Goal: Task Accomplishment & Management: Complete application form

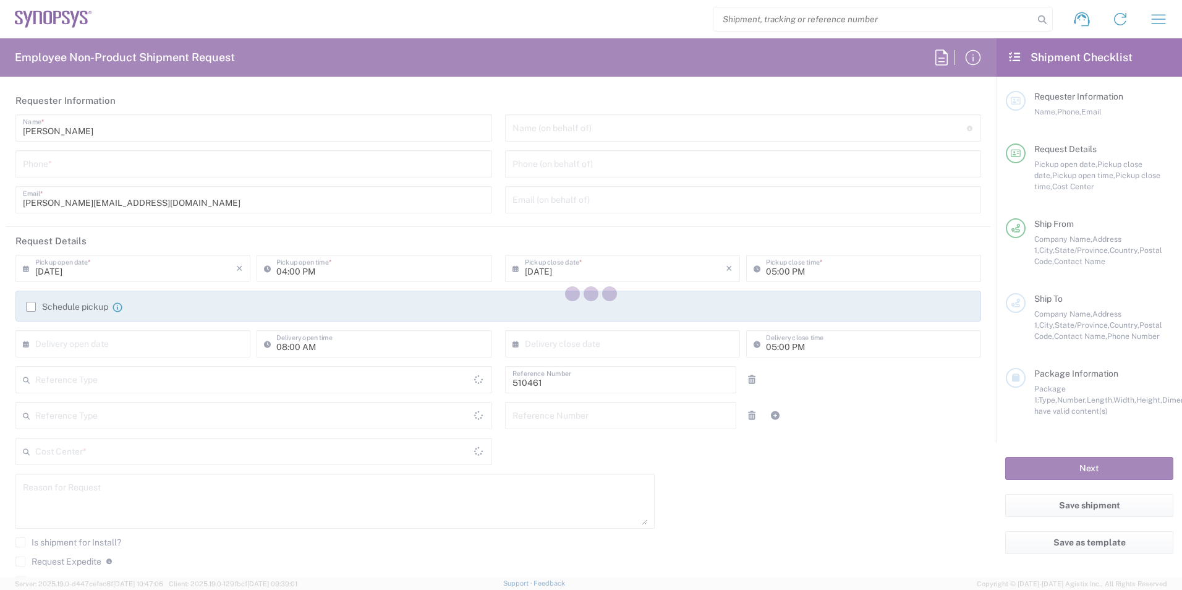
type input "Department"
type input "[GEOGRAPHIC_DATA]"
type input "Delivered at Place"
type input "CA02, SG, MSIP2, R&D 510461"
type input "[GEOGRAPHIC_DATA]"
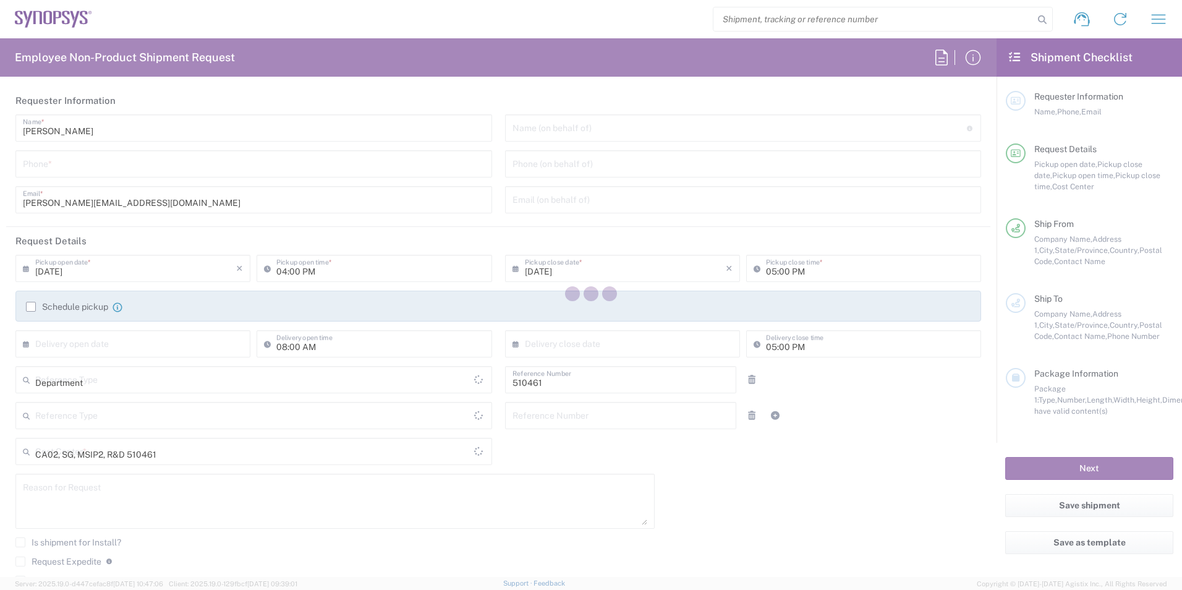
type input "[GEOGRAPHIC_DATA]"
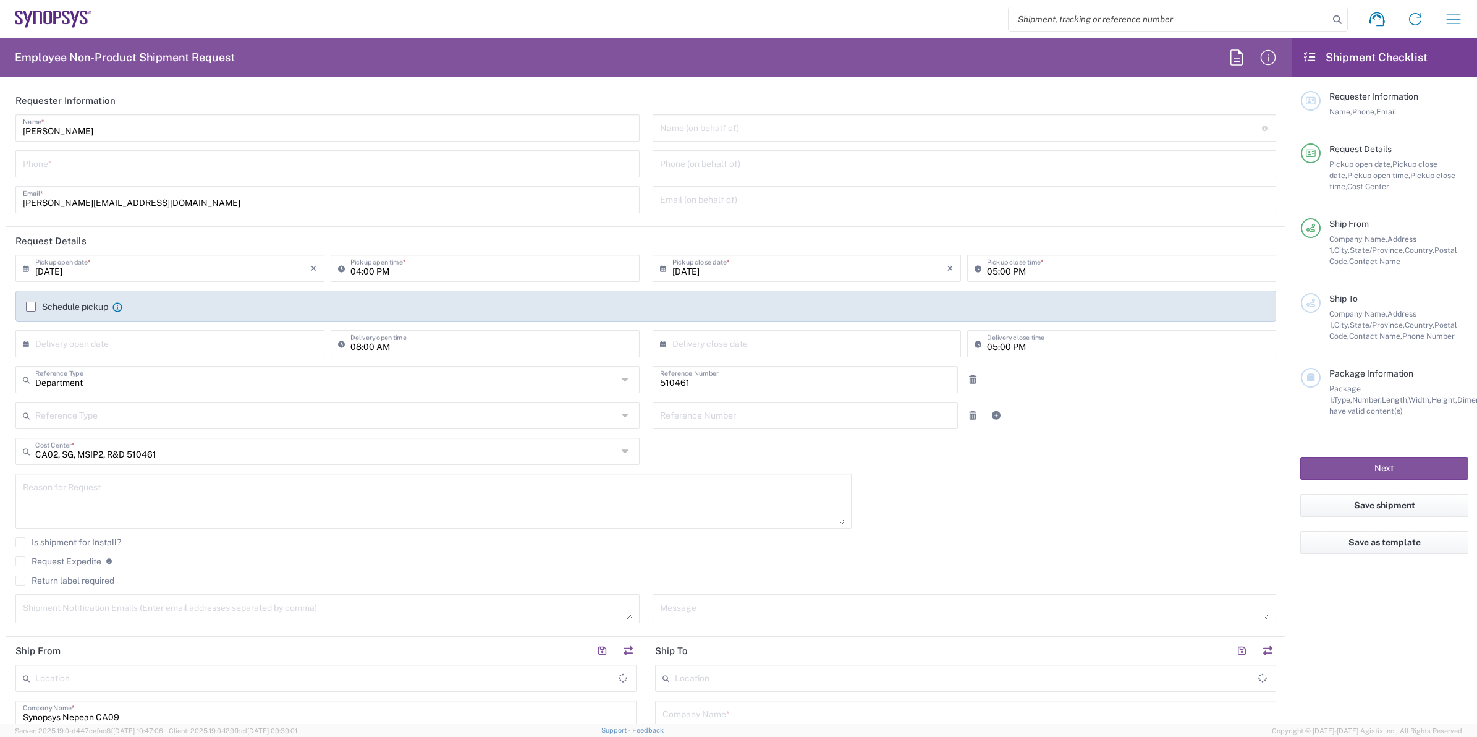
type input "Nepean CA09"
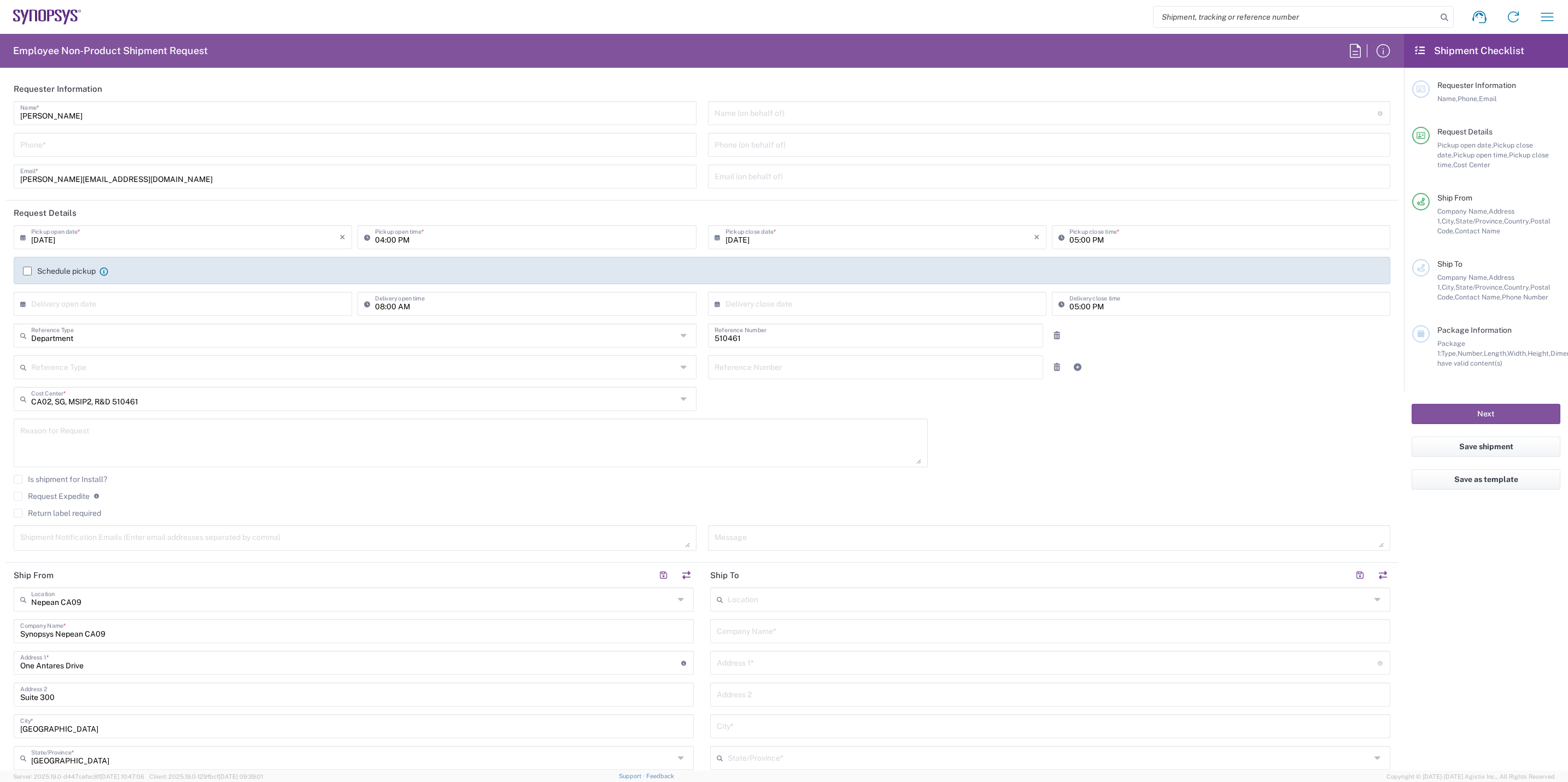
click at [119, 137] on input "tel" at bounding box center [355, 144] width 669 height 19
type input "6136006767"
click at [28, 272] on label "Schedule pickup" at bounding box center [59, 272] width 73 height 9
click at [27, 272] on input "Schedule pickup" at bounding box center [27, 272] width 0 height 0
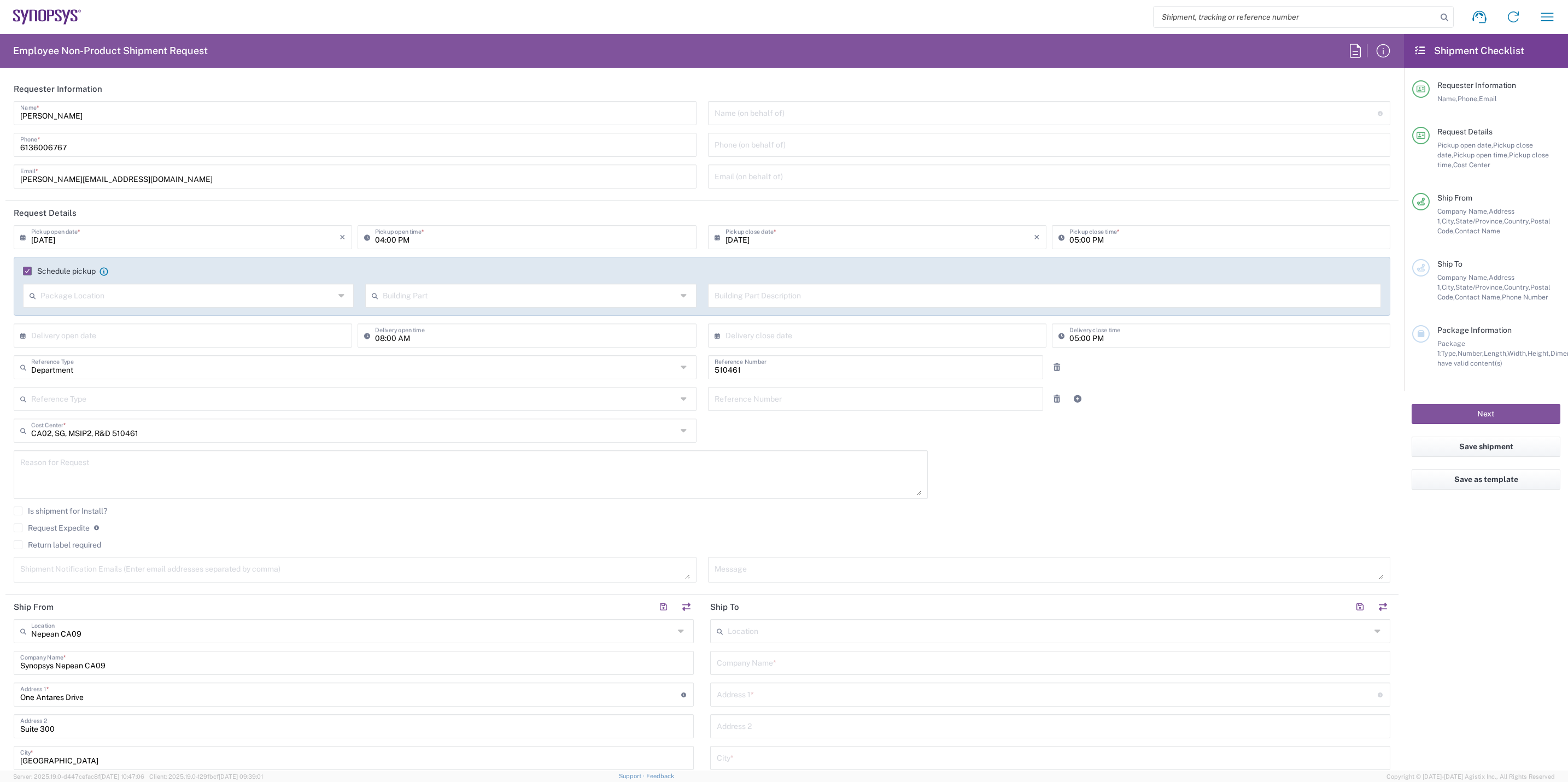
click at [251, 237] on input "[DATE]" at bounding box center [185, 236] width 309 height 19
click at [214, 317] on span "19" at bounding box center [215, 320] width 15 height 15
type input "[DATE]"
click at [375, 238] on input "04:00 PM" at bounding box center [532, 236] width 314 height 19
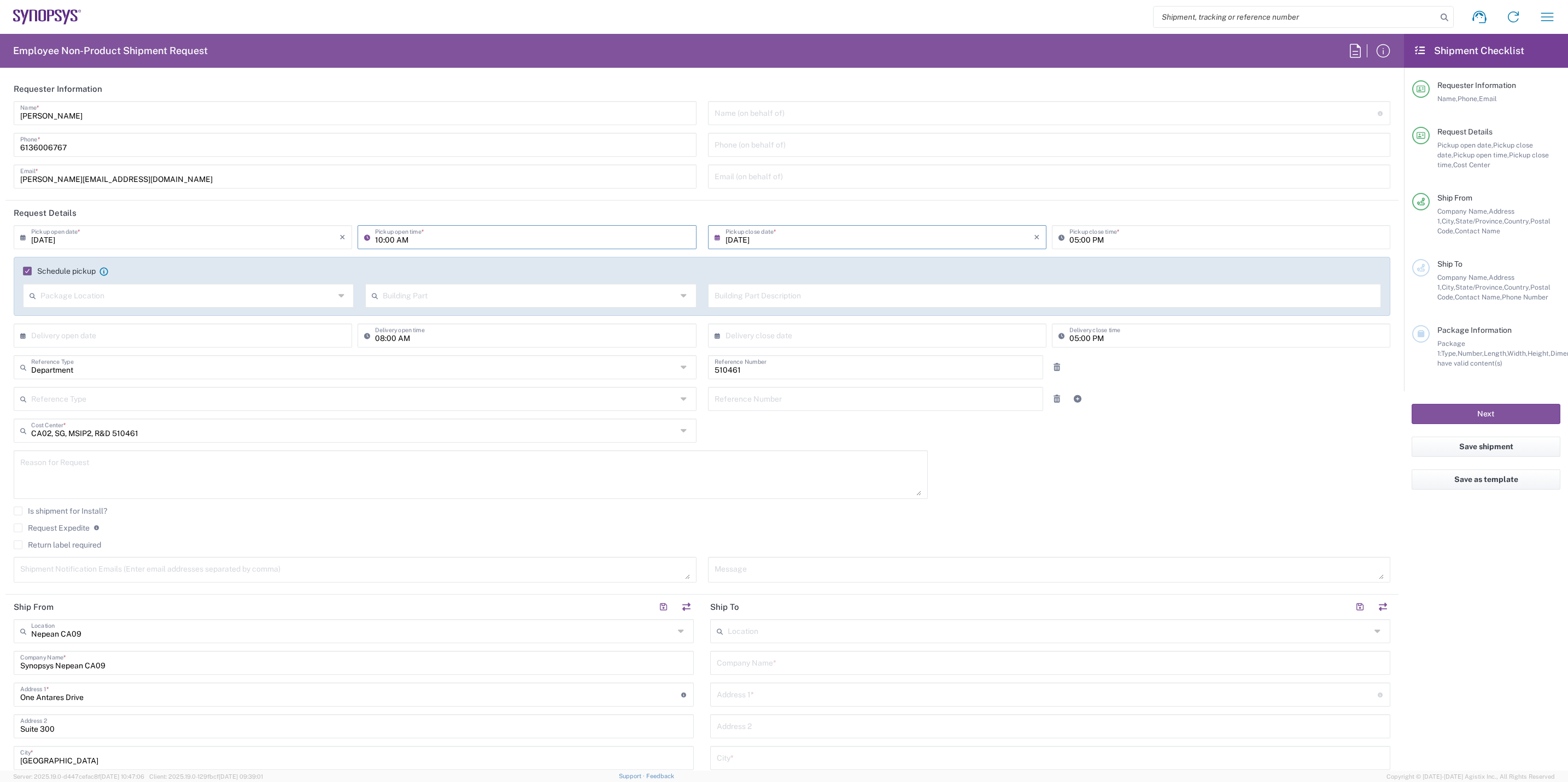
type input "09:00 AM"
click at [110, 468] on textarea at bounding box center [470, 475] width 901 height 42
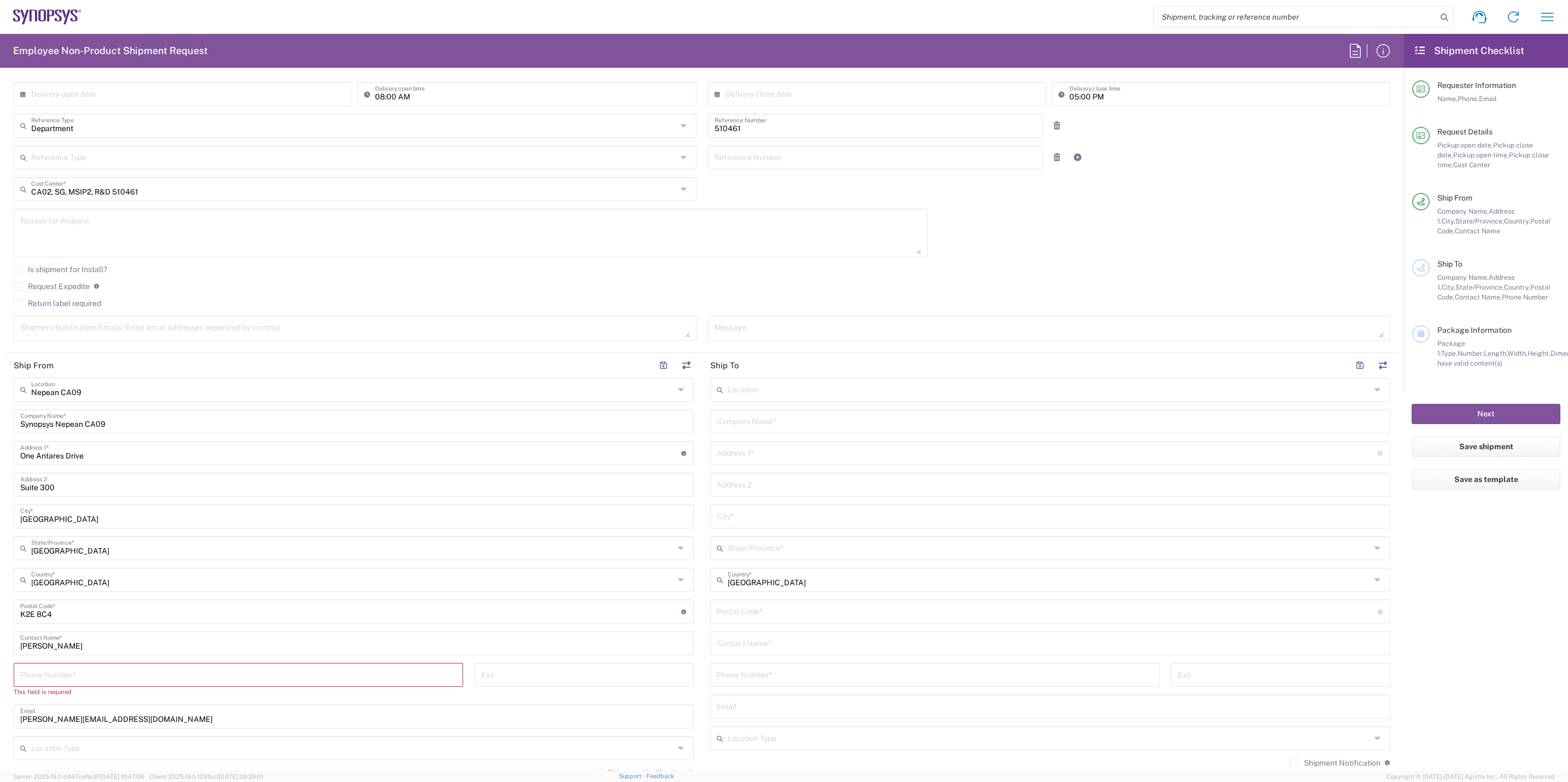
scroll to position [246, 0]
click at [885, 429] on div "Company Name *" at bounding box center [1050, 417] width 680 height 24
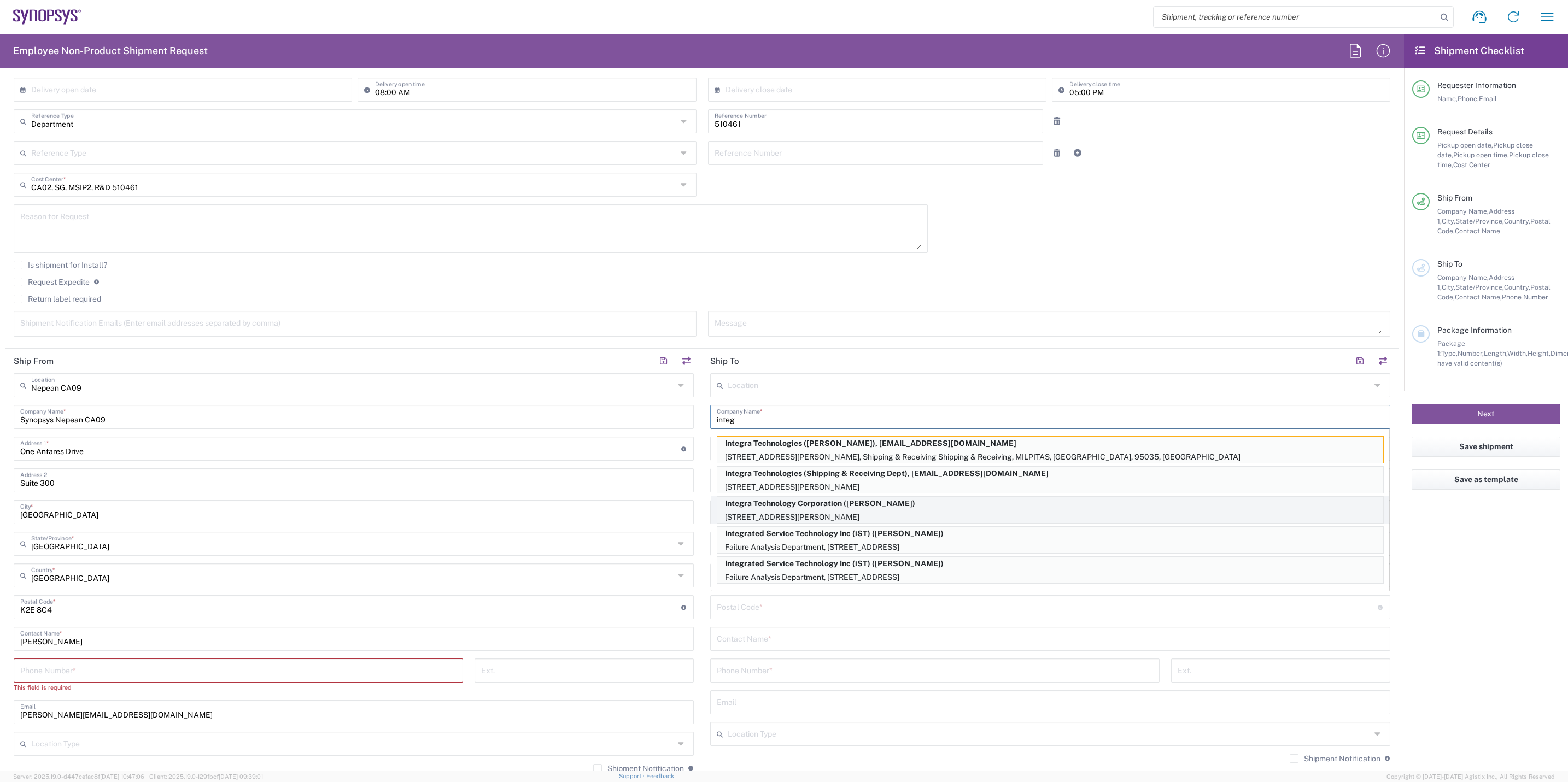
click at [923, 510] on p "Integra Technology Corporation ([PERSON_NAME])" at bounding box center [1050, 503] width 666 height 13
type input "Integra Technology Corporation"
type input "[STREET_ADDRESS][PERSON_NAME]"
type input "Milpitas"
type input "[GEOGRAPHIC_DATA]"
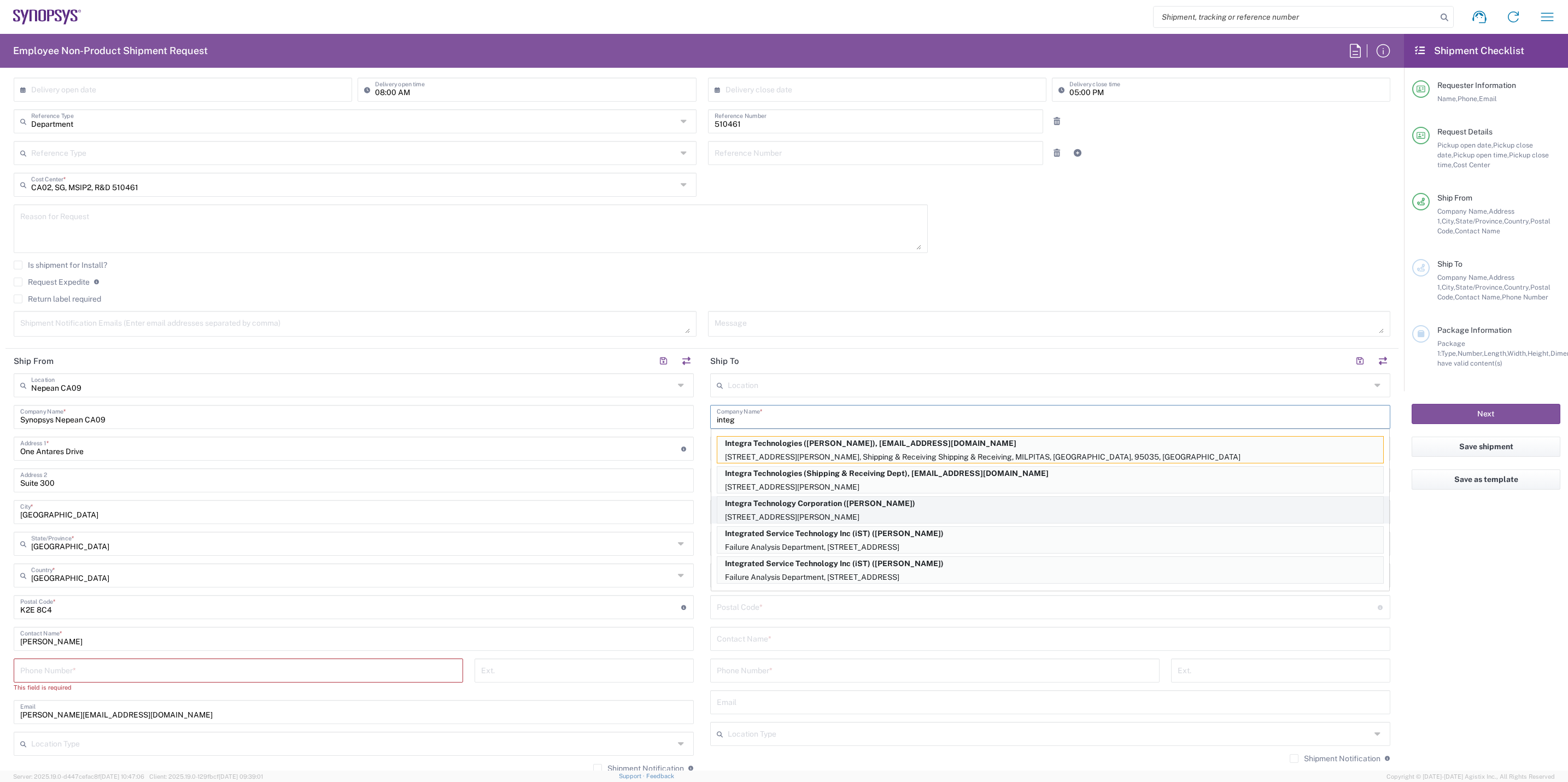
type input "95035"
type input "[PERSON_NAME]"
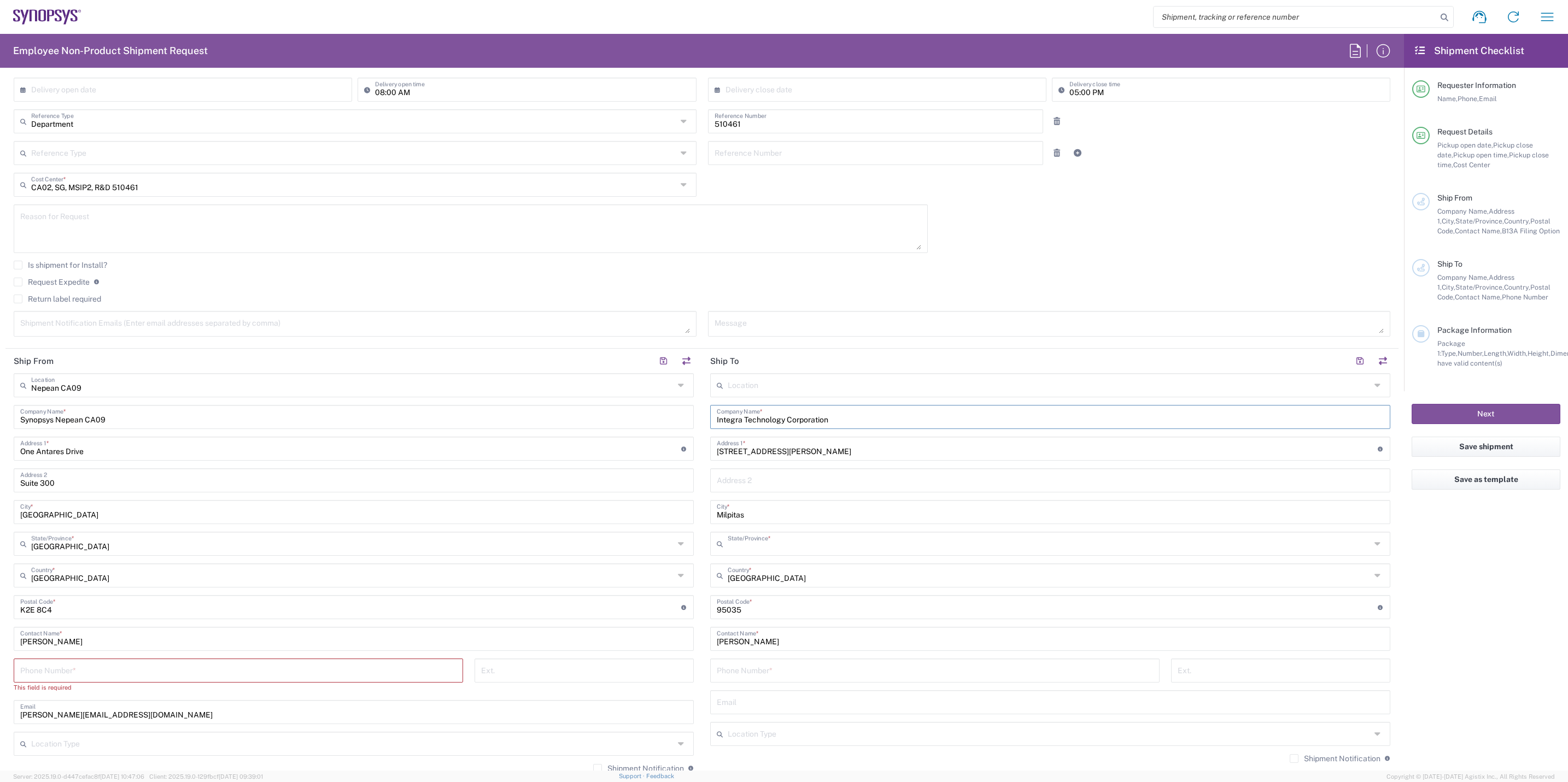
type input "[US_STATE]"
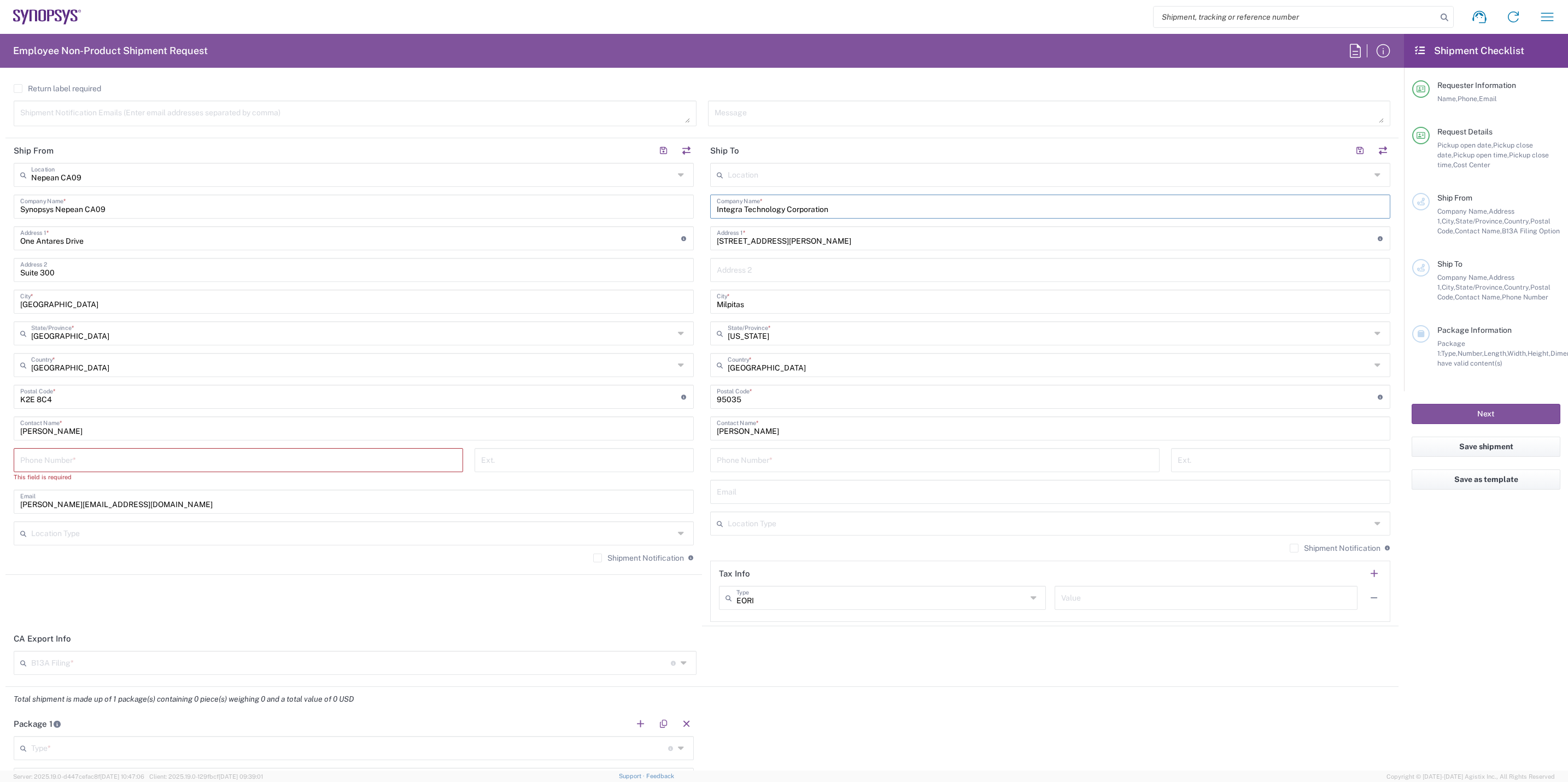
scroll to position [574, 0]
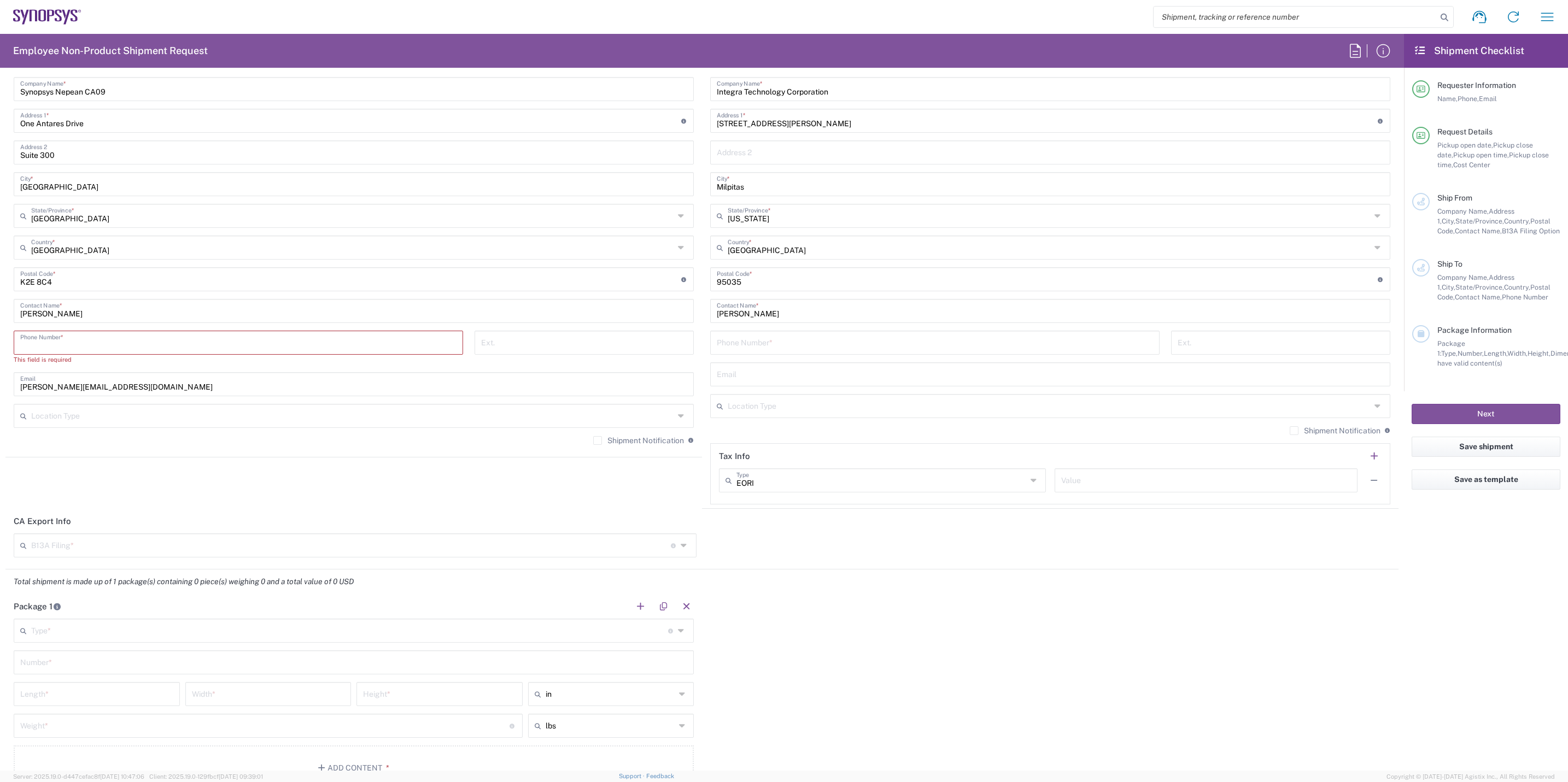
click at [341, 350] on input "tel" at bounding box center [238, 342] width 436 height 19
type input "6136006767"
click at [841, 345] on input "tel" at bounding box center [934, 342] width 436 height 19
paste input ":[PHONE_NUMBER]"
drag, startPoint x: 732, startPoint y: 346, endPoint x: 664, endPoint y: 349, distance: 68.1
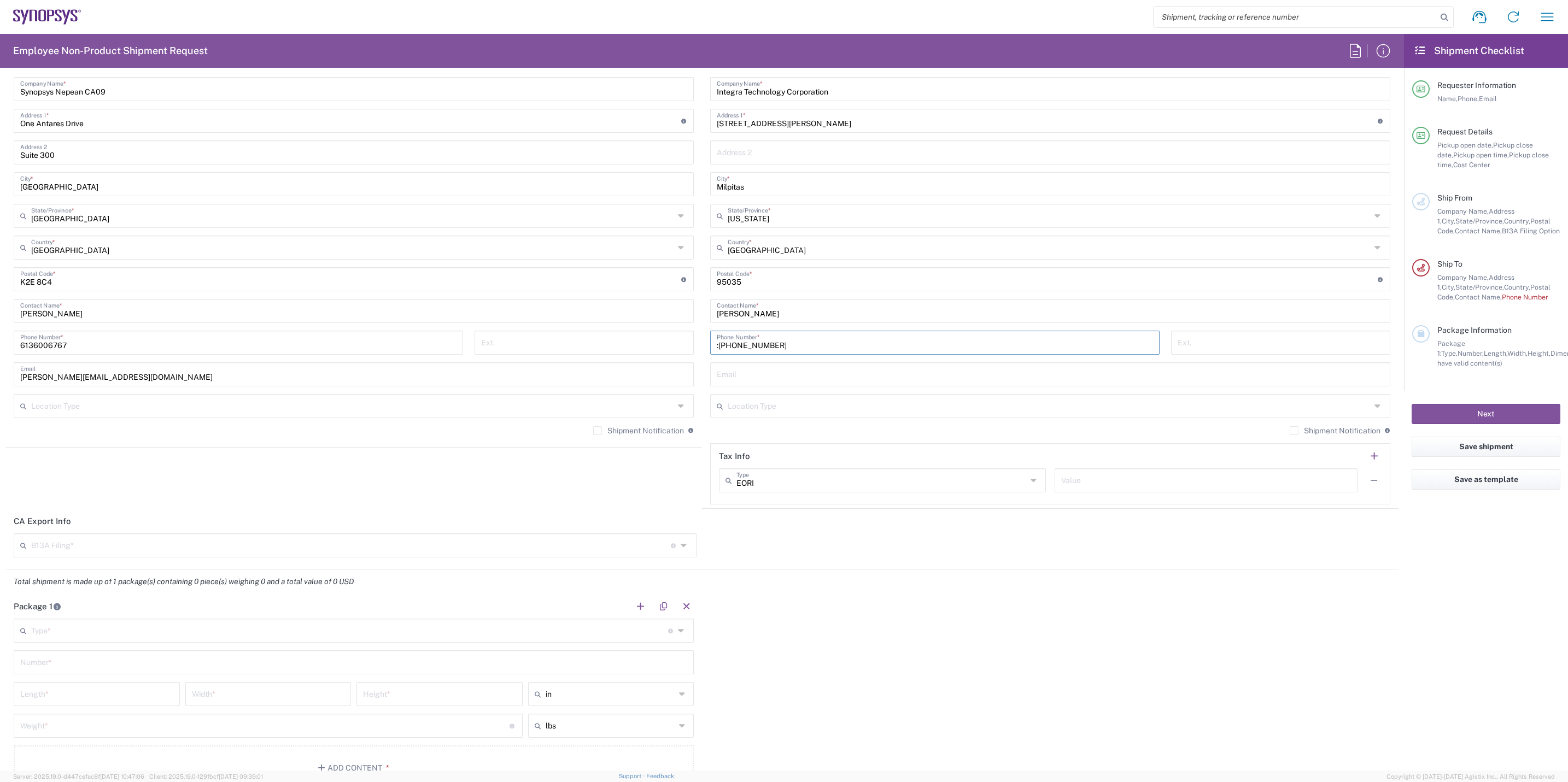
click at [664, 349] on div "Ship From [GEOGRAPHIC_DATA] [GEOGRAPHIC_DATA] Location [GEOGRAPHIC_DATA] [GEOGR…" at bounding box center [701, 264] width 1393 height 488
type input "[PHONE_NUMBER]"
click at [758, 380] on input "text" at bounding box center [1050, 374] width 667 height 19
paste input "[PERSON_NAME][EMAIL_ADDRESS][PERSON_NAME][DOMAIN_NAME]"
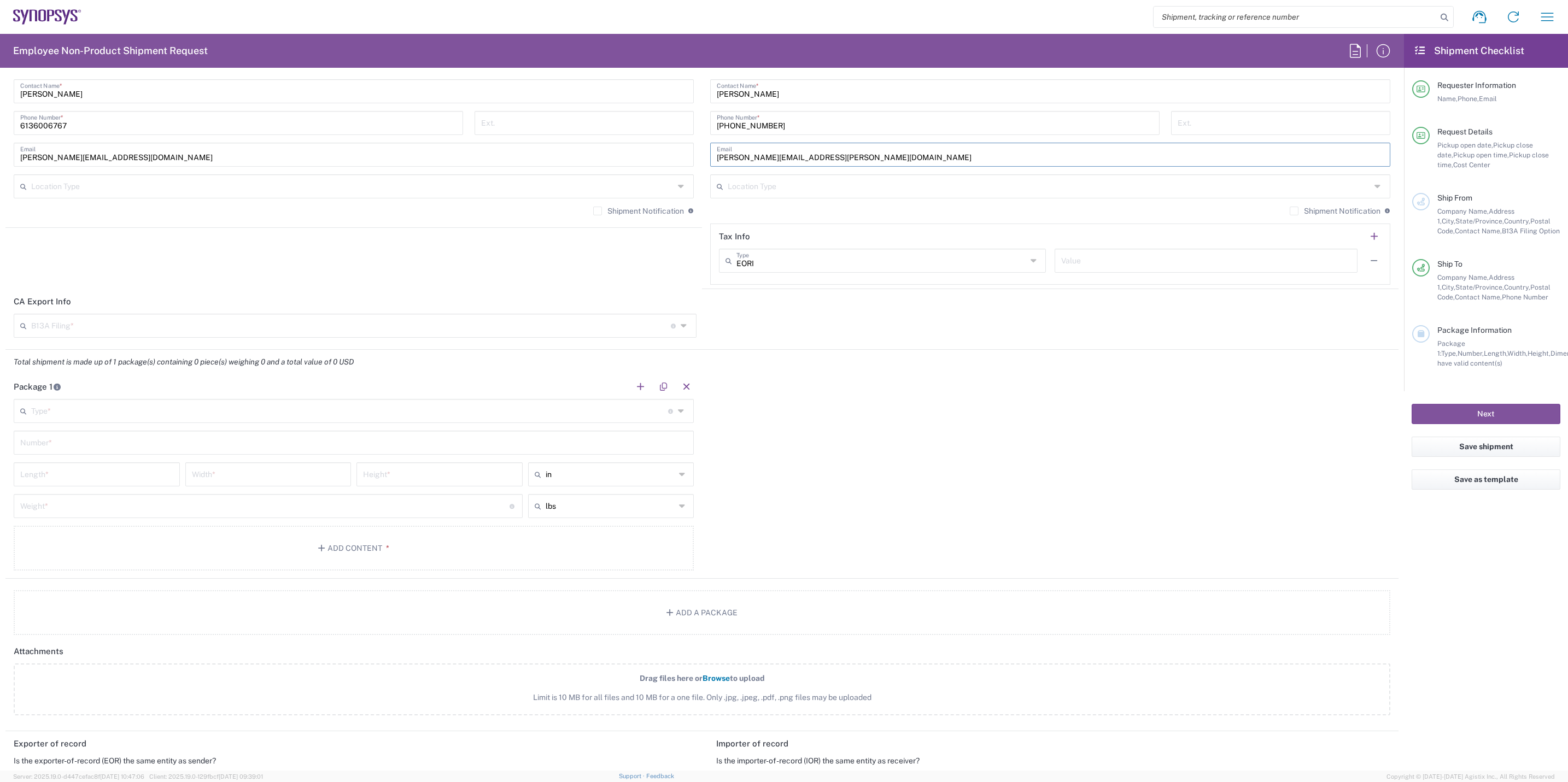
scroll to position [902, 0]
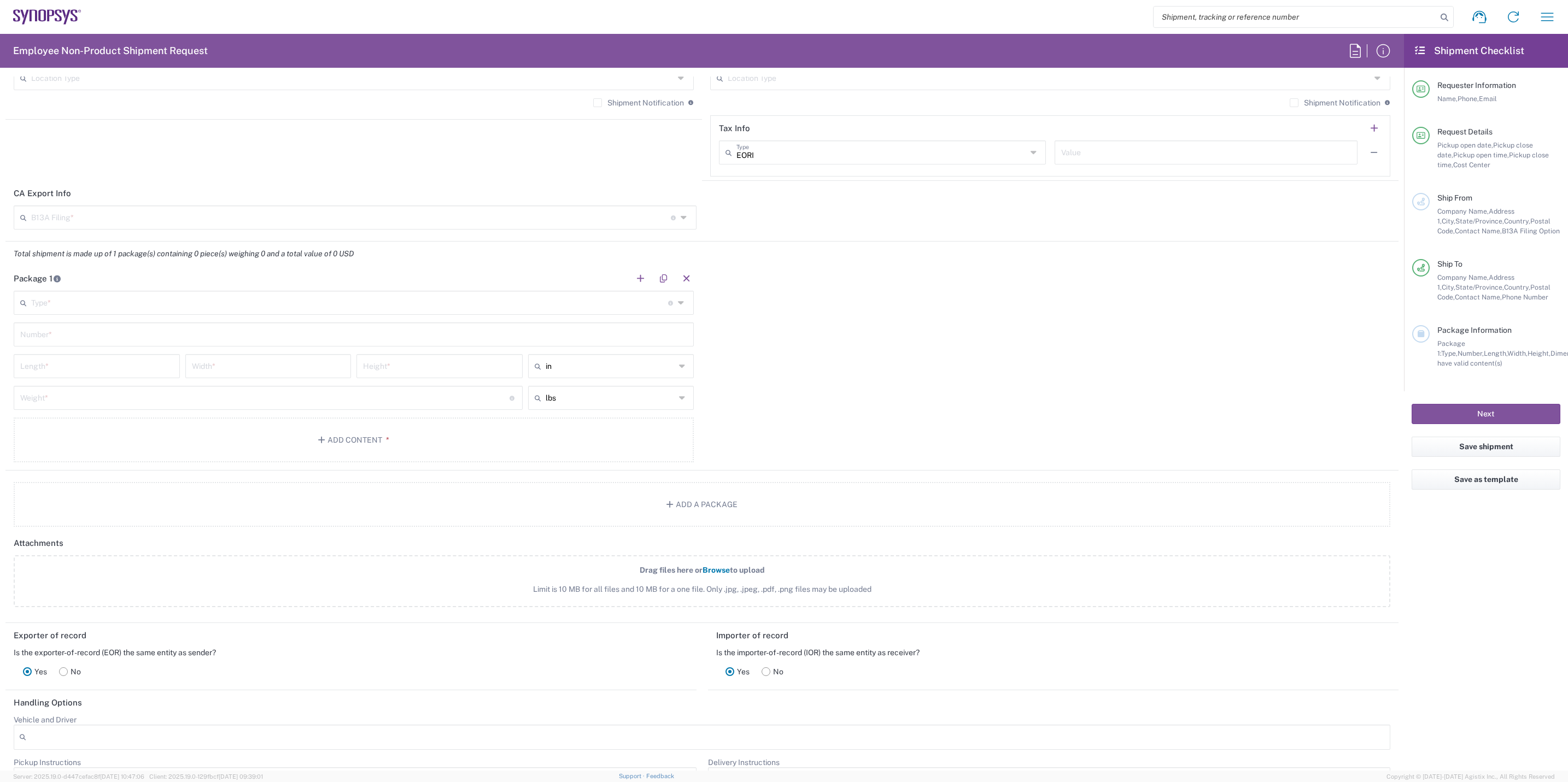
type input "[PERSON_NAME][EMAIL_ADDRESS][PERSON_NAME][DOMAIN_NAME]"
click at [92, 226] on input "text" at bounding box center [350, 217] width 639 height 19
click at [82, 282] on span "Not Required" at bounding box center [352, 280] width 674 height 17
type input "Not Required"
